Goal: Task Accomplishment & Management: Manage account settings

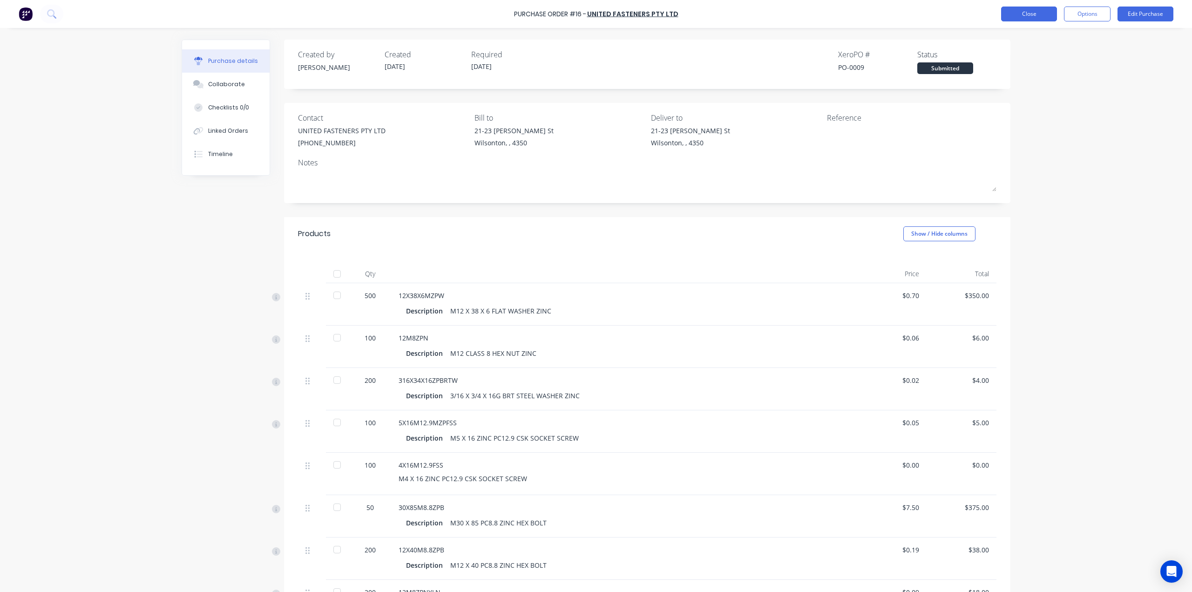
click at [1013, 16] on button "Close" at bounding box center [1030, 14] width 56 height 15
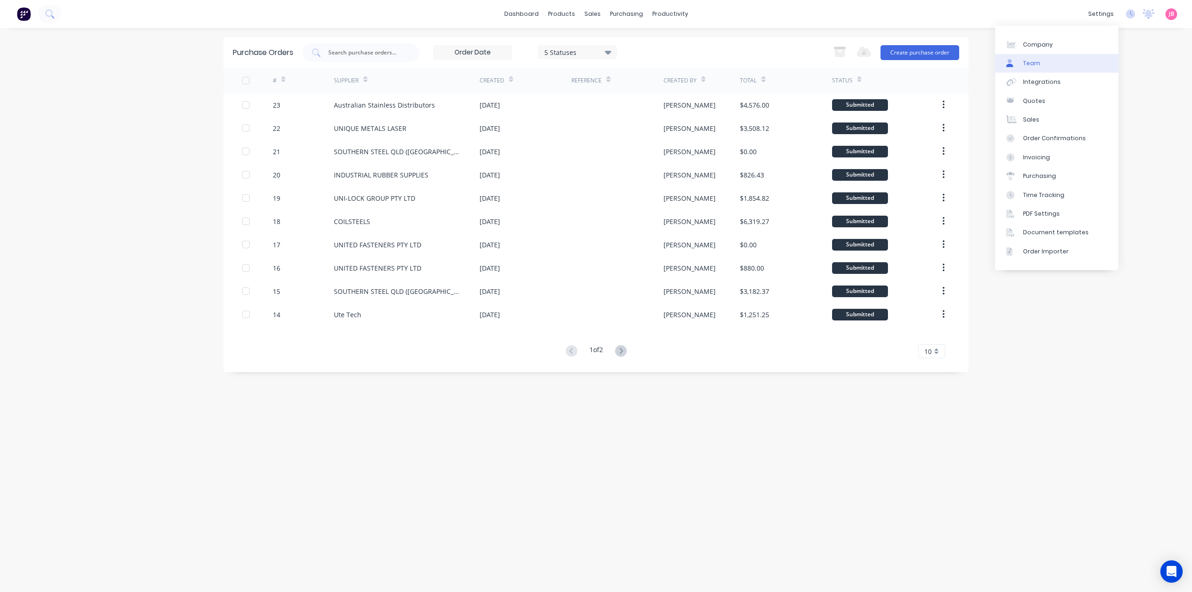
click at [1032, 68] on link "Team" at bounding box center [1056, 63] width 123 height 19
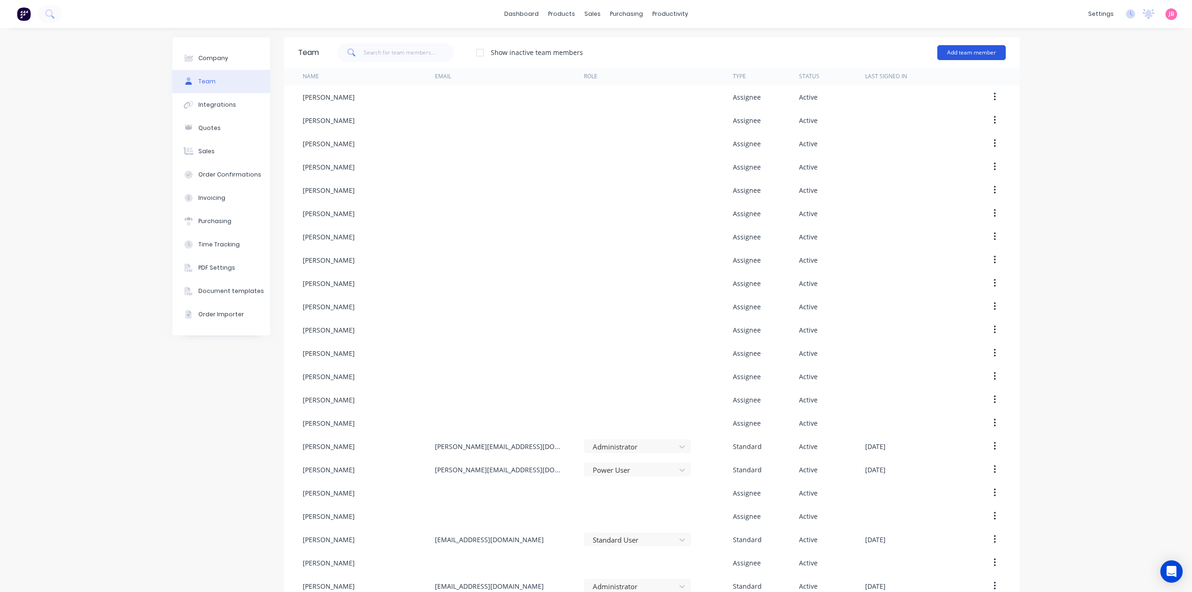
click at [980, 50] on button "Add team member" at bounding box center [972, 52] width 68 height 15
click at [879, 101] on div "Assignee team member A team member that can be assigned to orders, but cannot l…" at bounding box center [931, 111] width 132 height 35
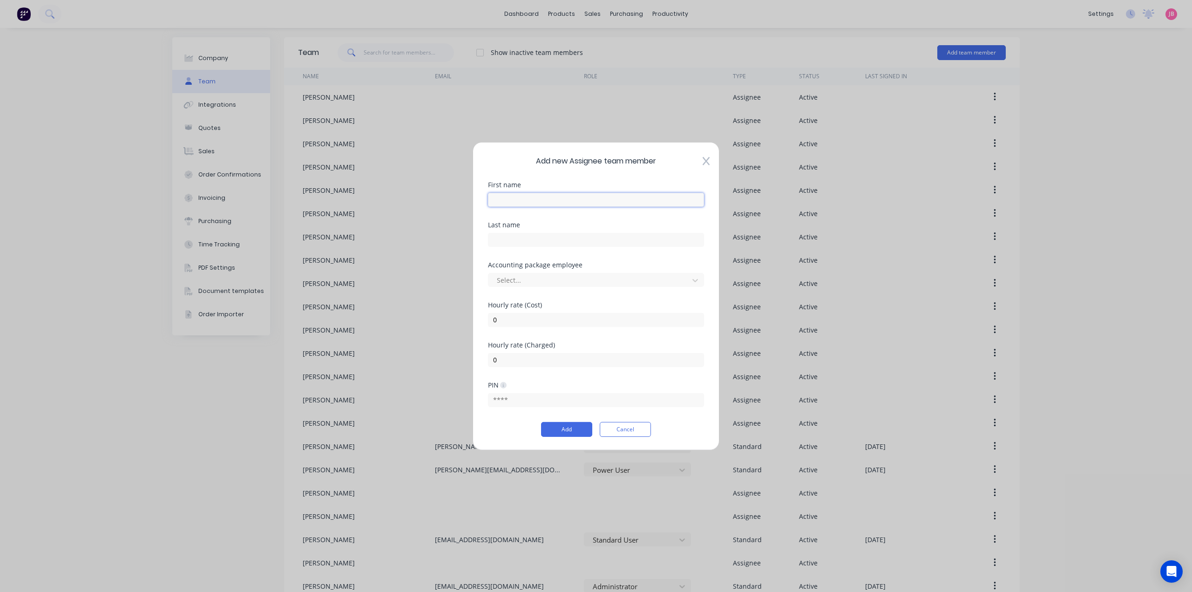
click at [524, 202] on input "text" at bounding box center [596, 199] width 216 height 14
type input "[PERSON_NAME]"
click at [694, 280] on icon at bounding box center [696, 280] width 6 height 3
click at [661, 303] on div "[PERSON_NAME]" at bounding box center [596, 300] width 216 height 17
drag, startPoint x: 513, startPoint y: 239, endPoint x: 497, endPoint y: 240, distance: 16.3
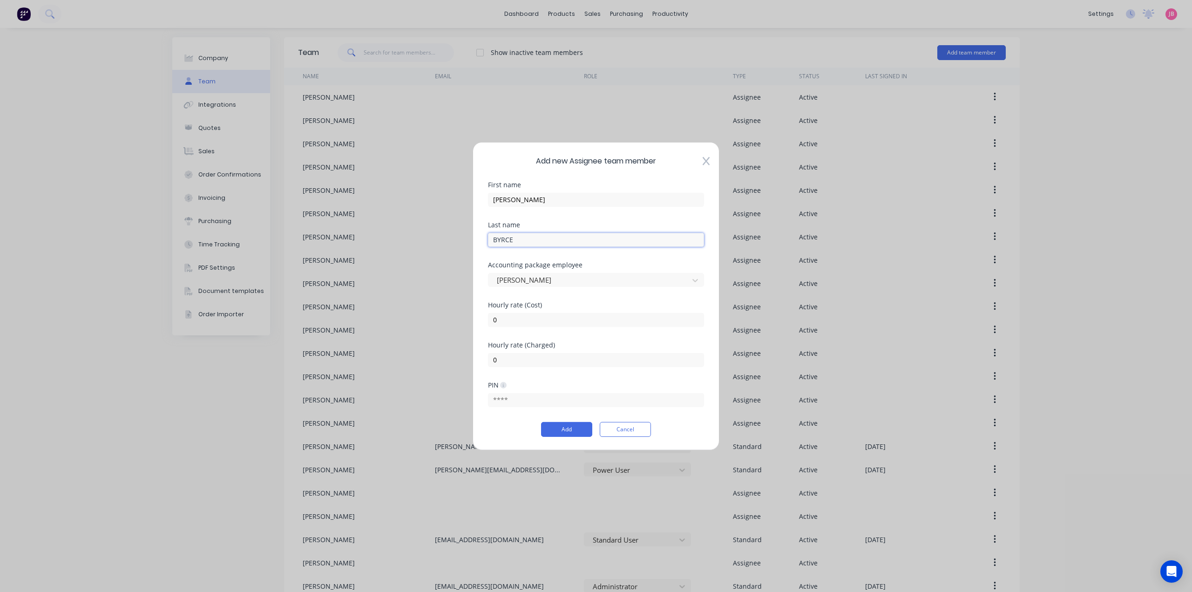
click at [497, 240] on input "BYRCE" at bounding box center [596, 239] width 216 height 14
type input "[PERSON_NAME]"
click at [545, 405] on input "text" at bounding box center [596, 400] width 216 height 14
type input "3565"
click at [564, 426] on button "Add" at bounding box center [566, 429] width 51 height 15
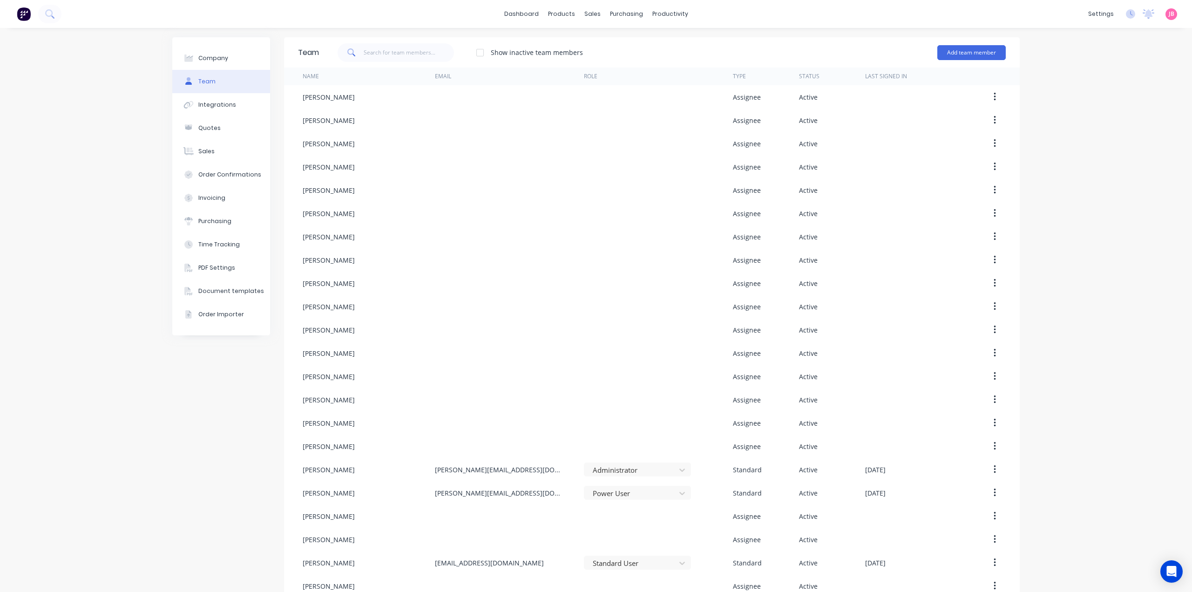
click at [20, 16] on img at bounding box center [24, 14] width 14 height 14
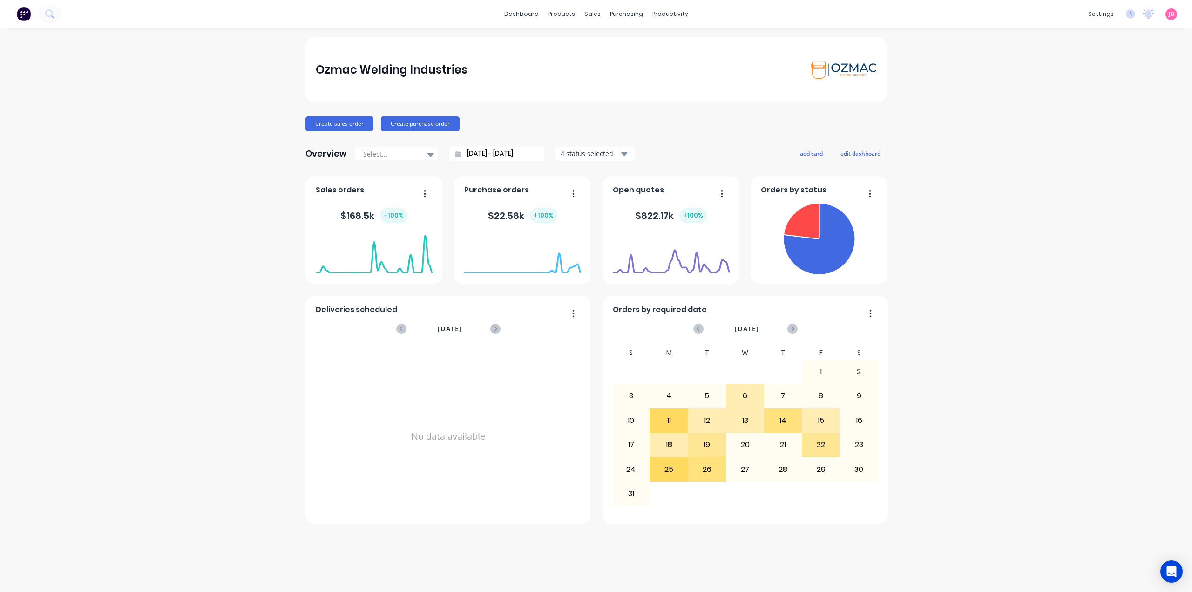
click at [1048, 83] on div "Ozmac Welding Industries Create sales order Create purchase order Overview Sele…" at bounding box center [596, 309] width 1192 height 545
